Goal: Task Accomplishment & Management: Manage account settings

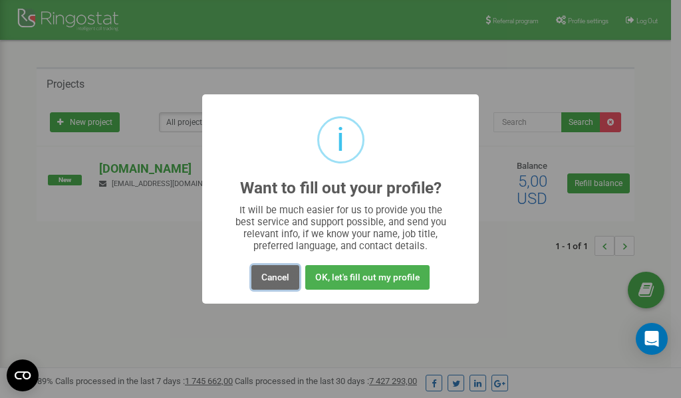
click at [276, 275] on button "Cancel" at bounding box center [275, 277] width 48 height 25
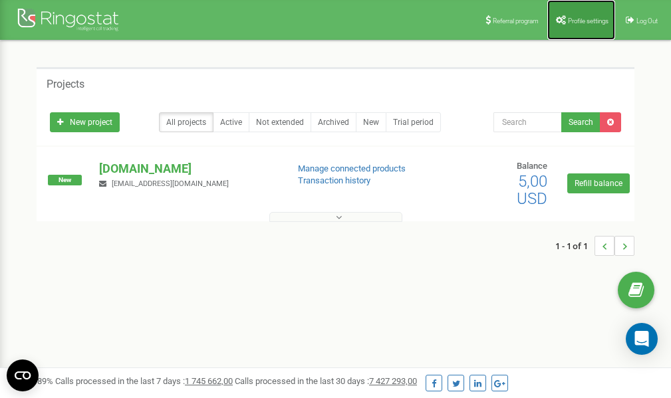
click at [569, 19] on span "Profile settings" at bounding box center [588, 20] width 41 height 7
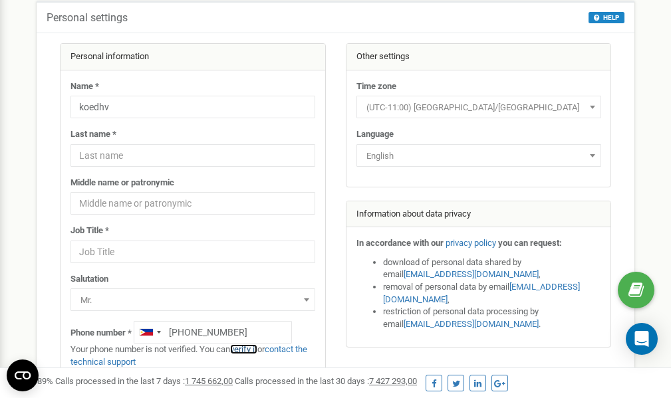
click at [251, 350] on link "verify it" at bounding box center [243, 349] width 27 height 10
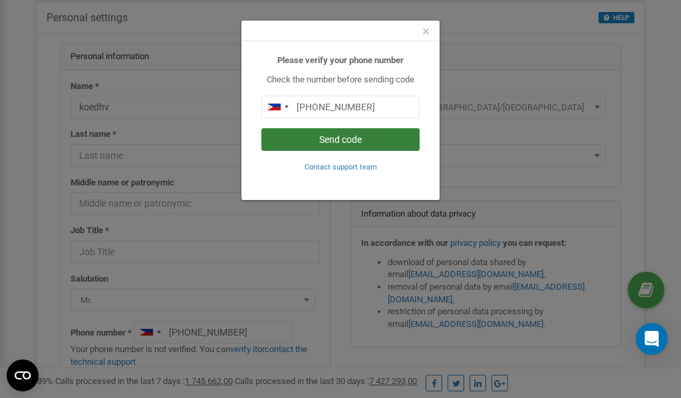
click at [320, 139] on button "Send code" at bounding box center [340, 139] width 158 height 23
